Goal: Task Accomplishment & Management: Use online tool/utility

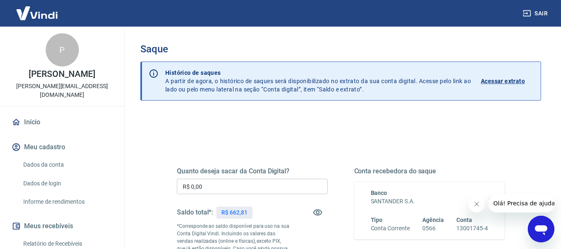
click at [229, 184] on input "R$ 0,00" at bounding box center [252, 186] width 151 height 15
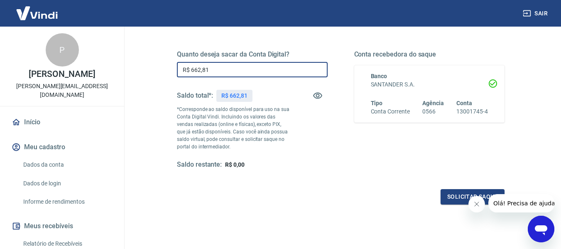
scroll to position [116, 0]
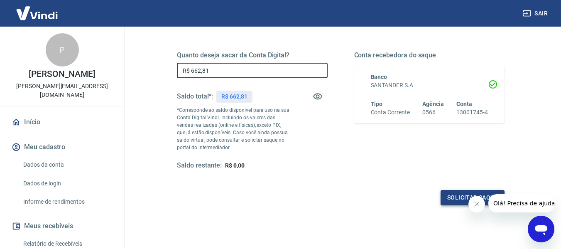
type input "R$ 662,81"
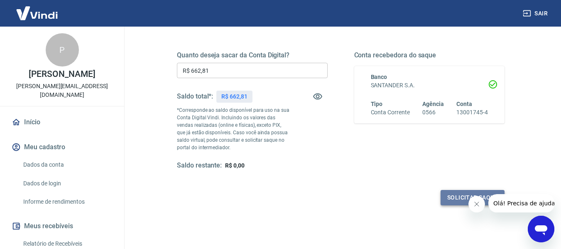
click at [446, 194] on button "Solicitar saque" at bounding box center [472, 197] width 64 height 15
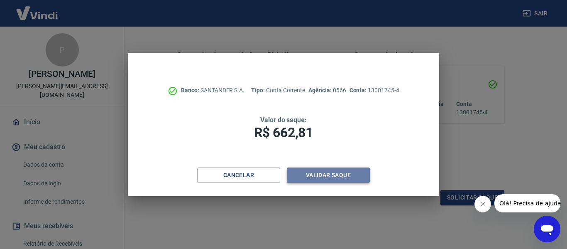
click at [315, 176] on button "Validar saque" at bounding box center [328, 174] width 83 height 15
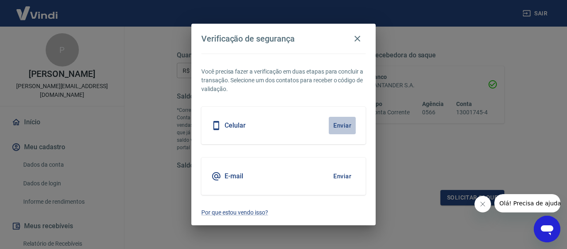
click at [341, 125] on button "Enviar" at bounding box center [342, 125] width 27 height 17
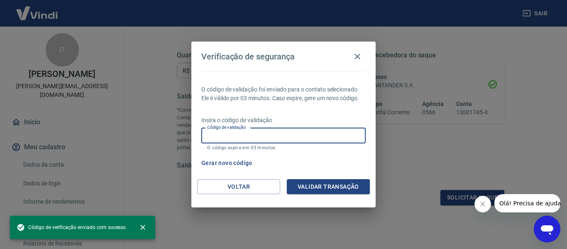
click at [271, 135] on input "Código de validação" at bounding box center [283, 135] width 164 height 15
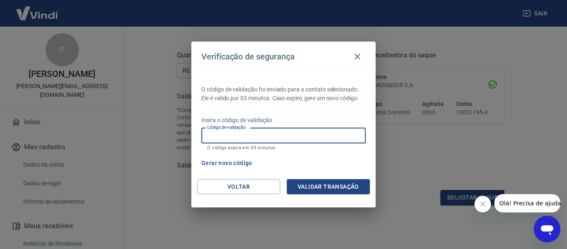
drag, startPoint x: 271, startPoint y: 135, endPoint x: 297, endPoint y: 142, distance: 27.1
click at [271, 135] on input "Código de validação" at bounding box center [283, 135] width 164 height 15
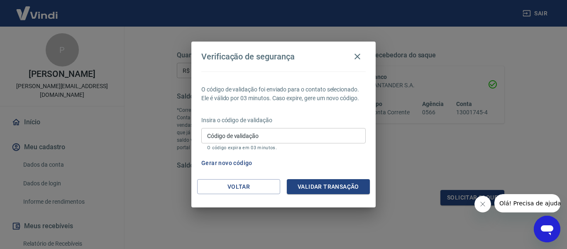
click at [401, 149] on div "Verificação de segurança O código de validação foi enviado para o contato selec…" at bounding box center [283, 124] width 567 height 249
click at [335, 184] on button "Validar transação" at bounding box center [328, 186] width 83 height 15
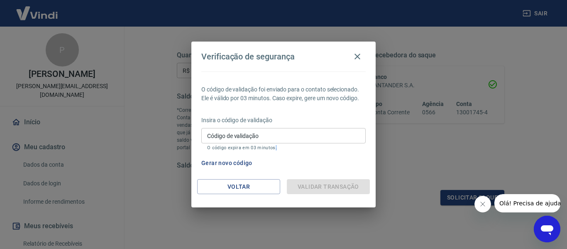
click at [335, 184] on div "Validar transação" at bounding box center [328, 186] width 83 height 15
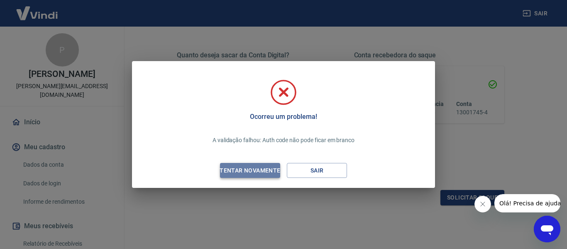
click at [252, 166] on div "Tentar novamente" at bounding box center [250, 170] width 81 height 10
